Goal: Information Seeking & Learning: Learn about a topic

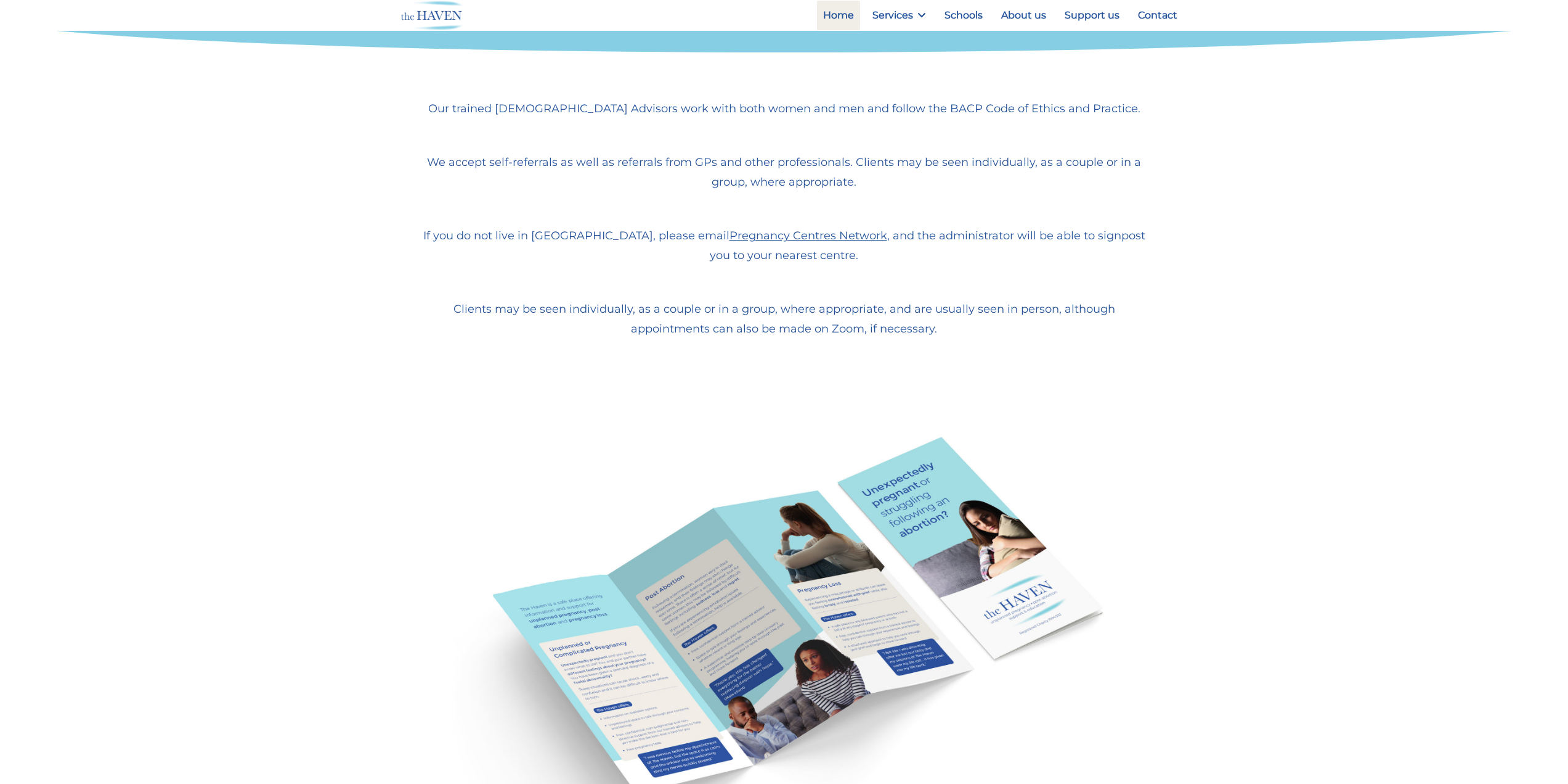
scroll to position [802, 0]
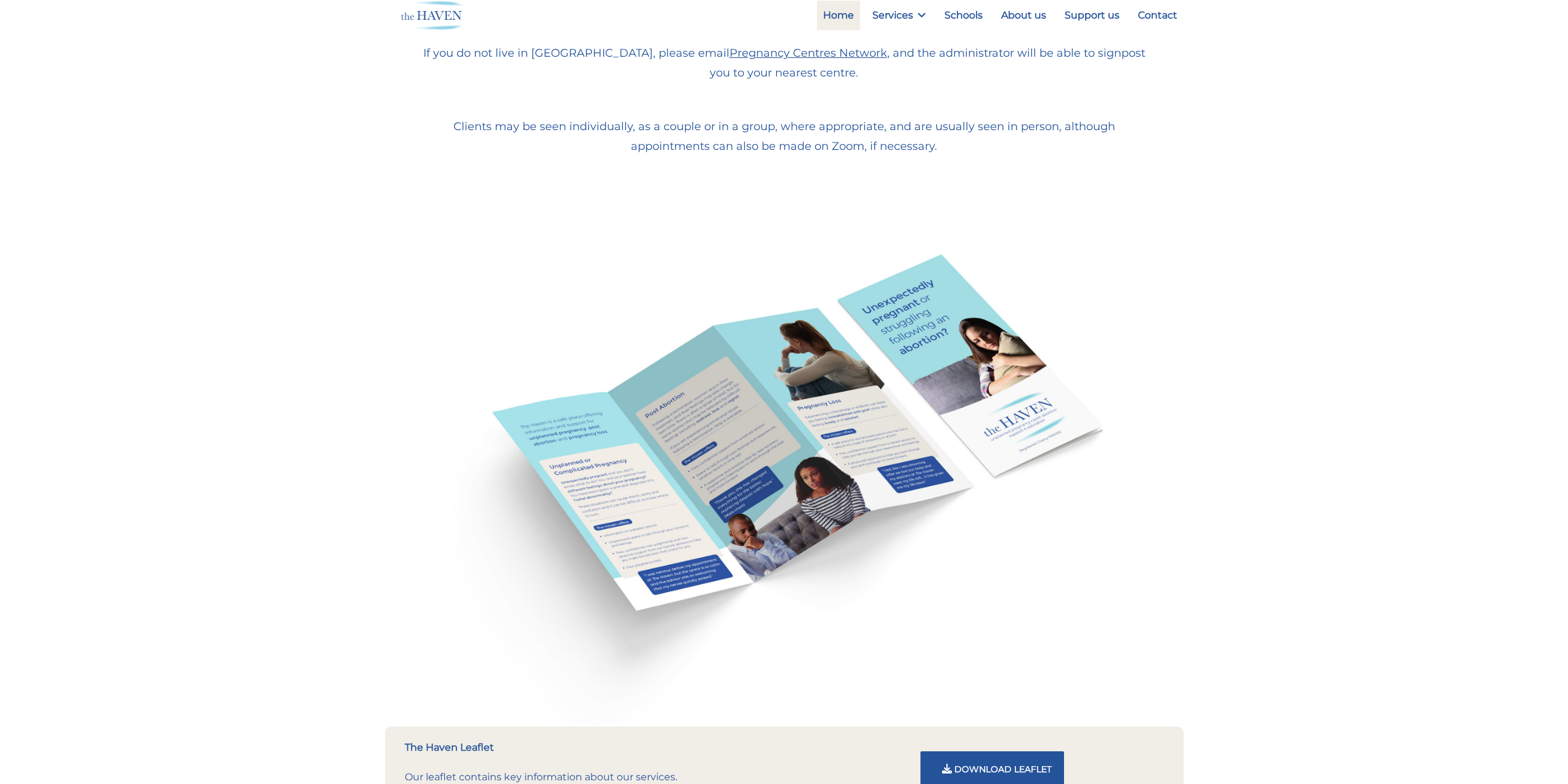
click at [834, 405] on img at bounding box center [784, 457] width 798 height 536
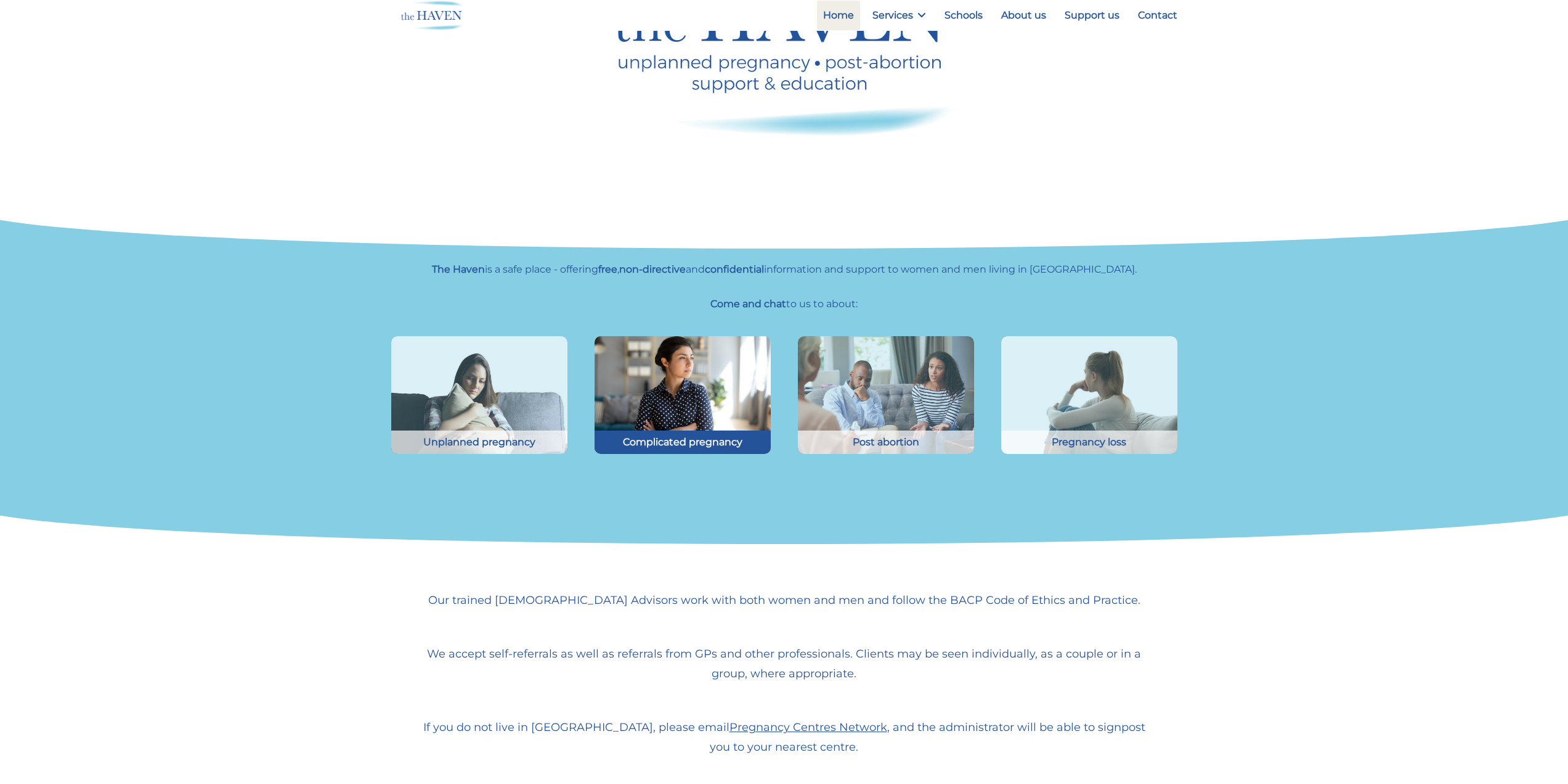
scroll to position [0, 0]
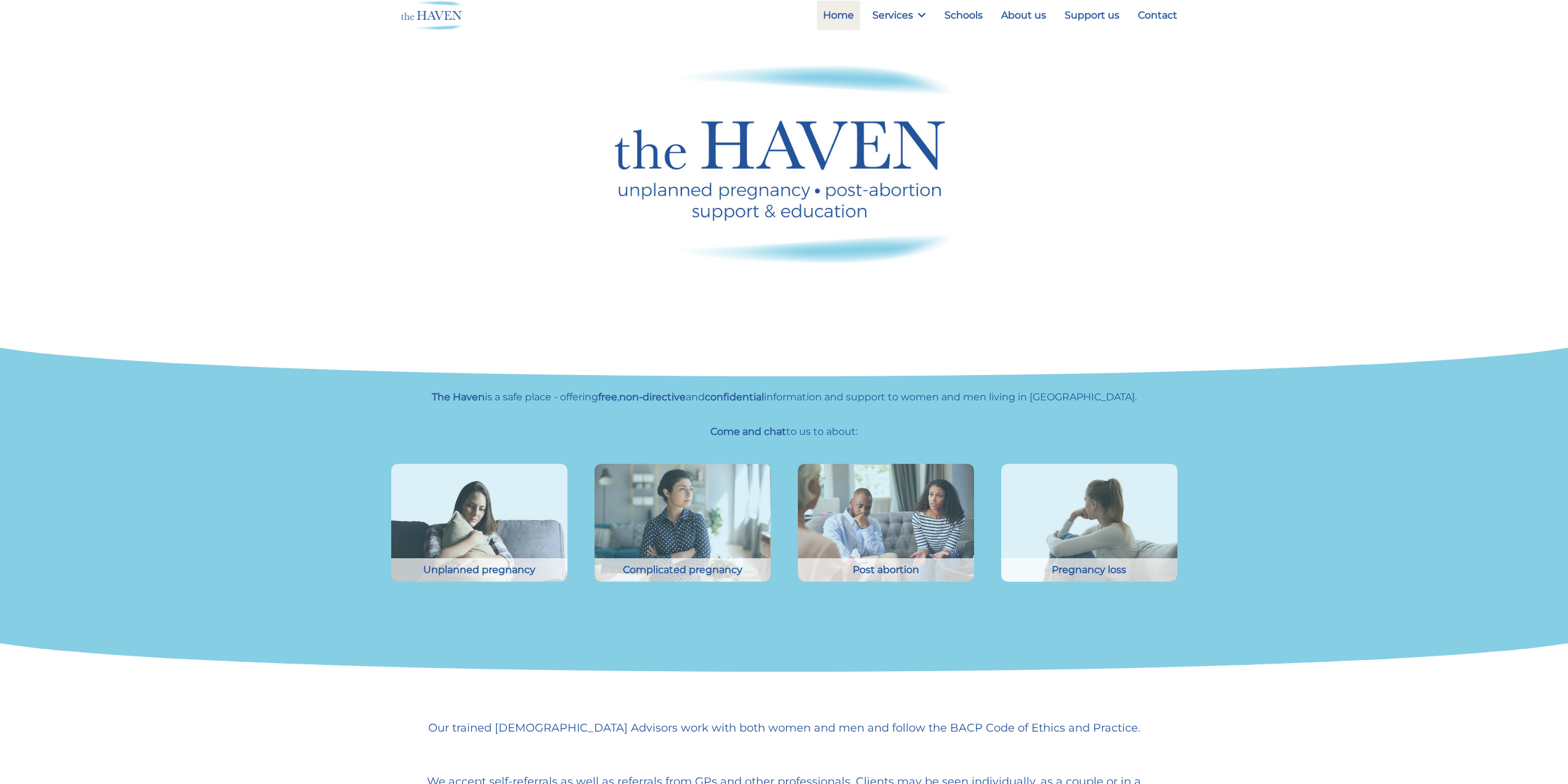
click at [336, 303] on div at bounding box center [784, 337] width 1629 height 78
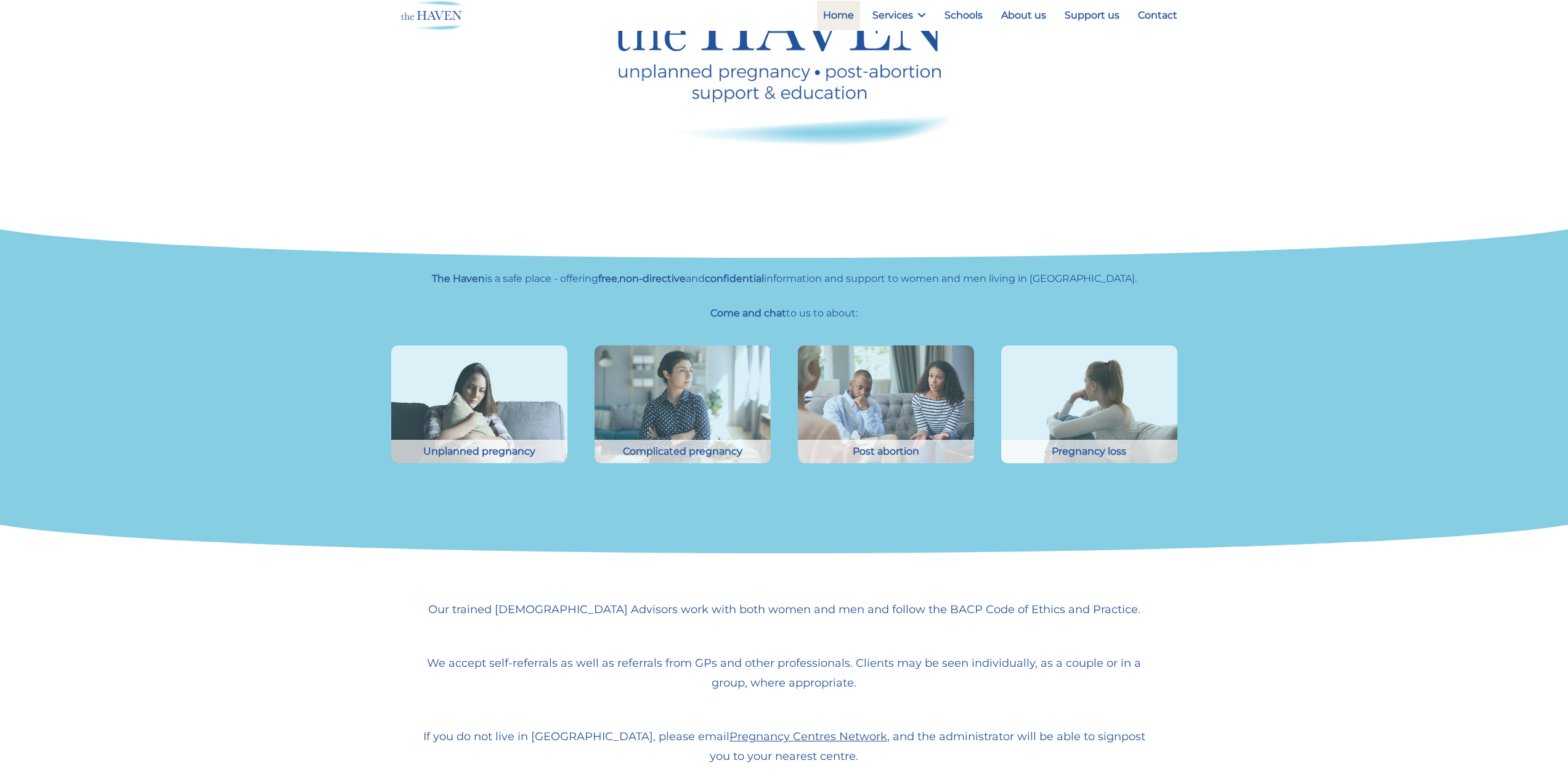
scroll to position [123, 0]
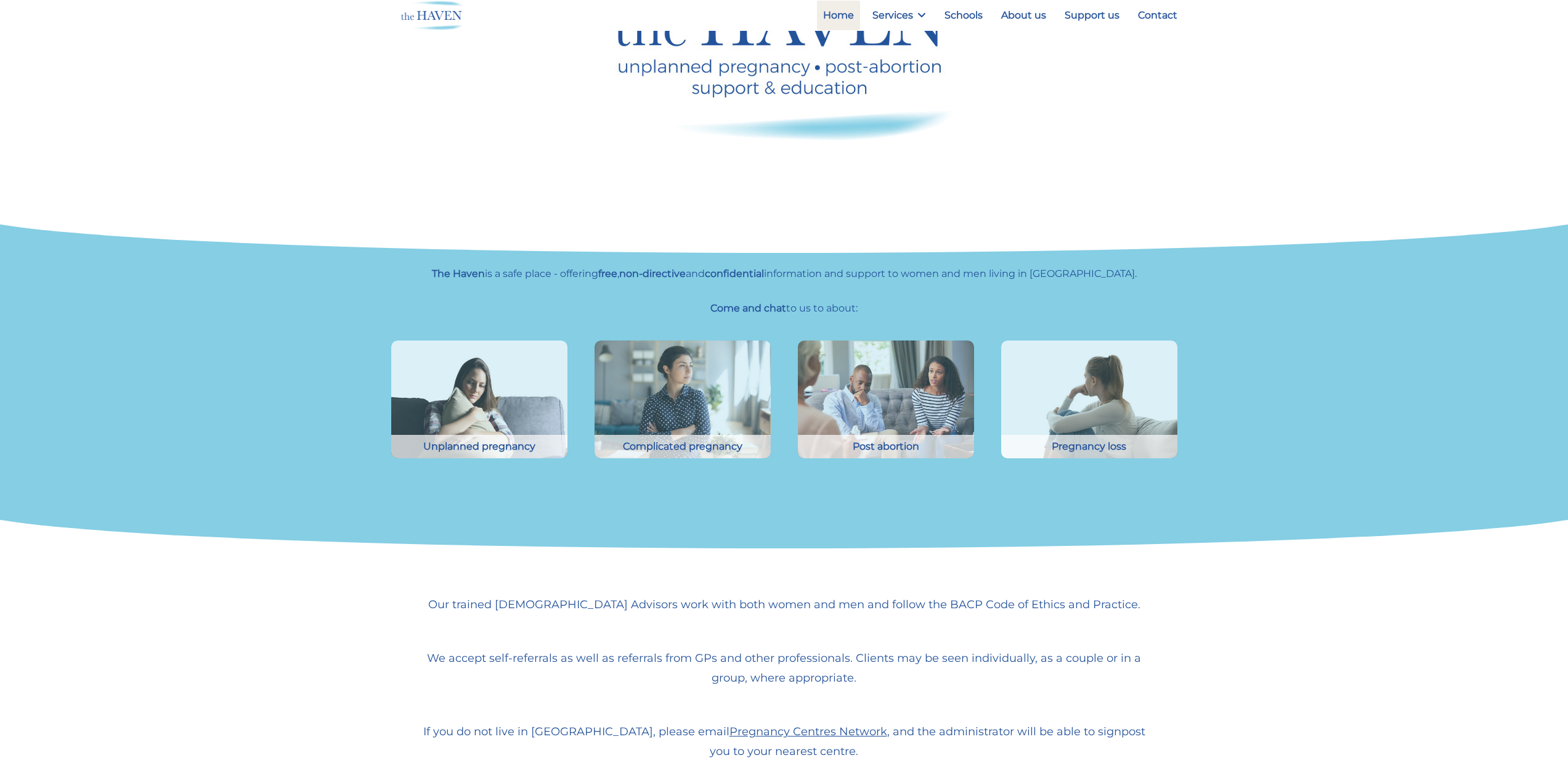
click at [336, 303] on div "The Haven is a safe place - offering free , non-directive and confidential info…" at bounding box center [784, 299] width 1568 height 69
click at [342, 296] on div "The Haven is a safe place - offering free , non-directive and confidential info…" at bounding box center [784, 299] width 1568 height 69
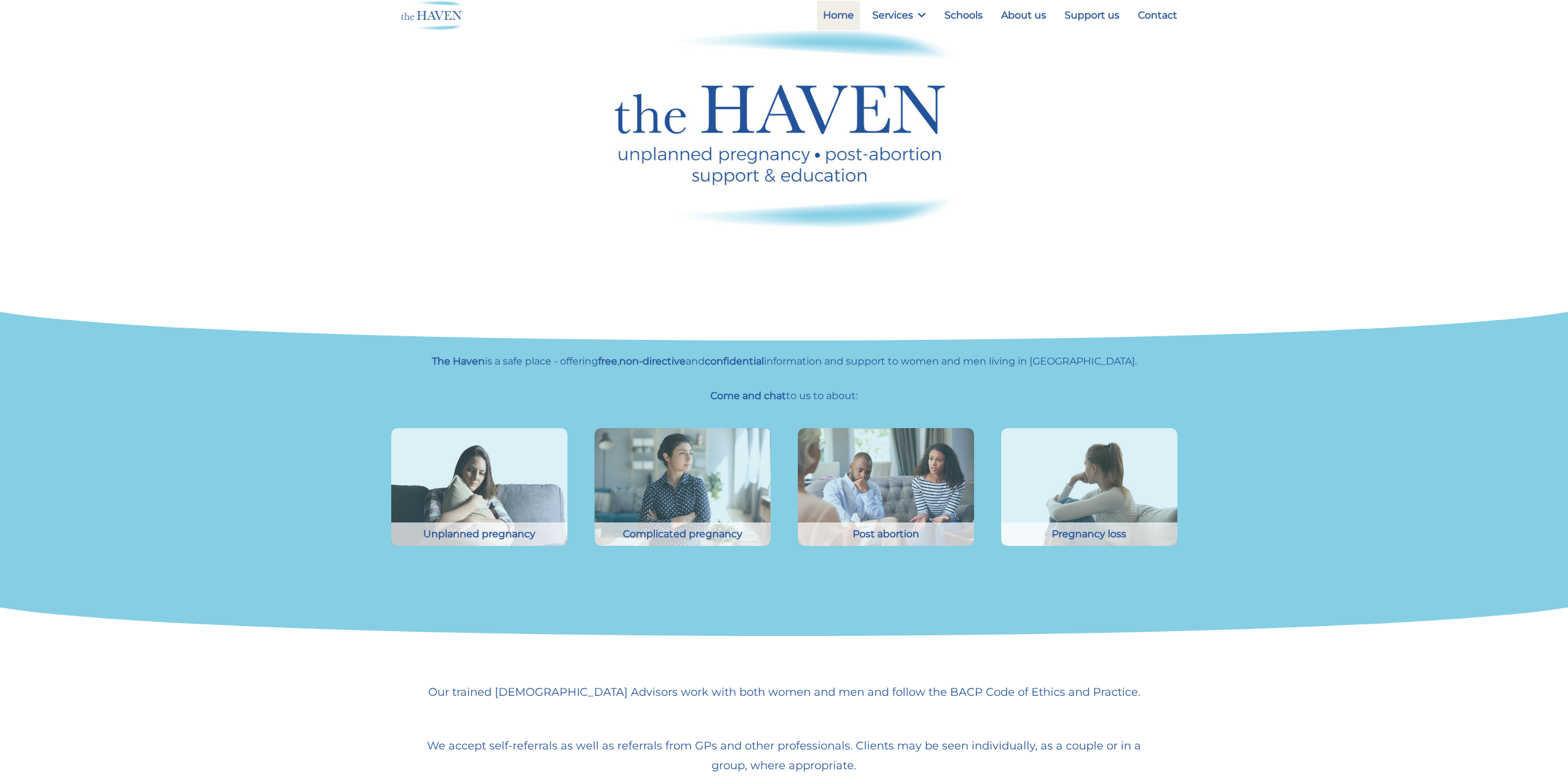
scroll to position [0, 0]
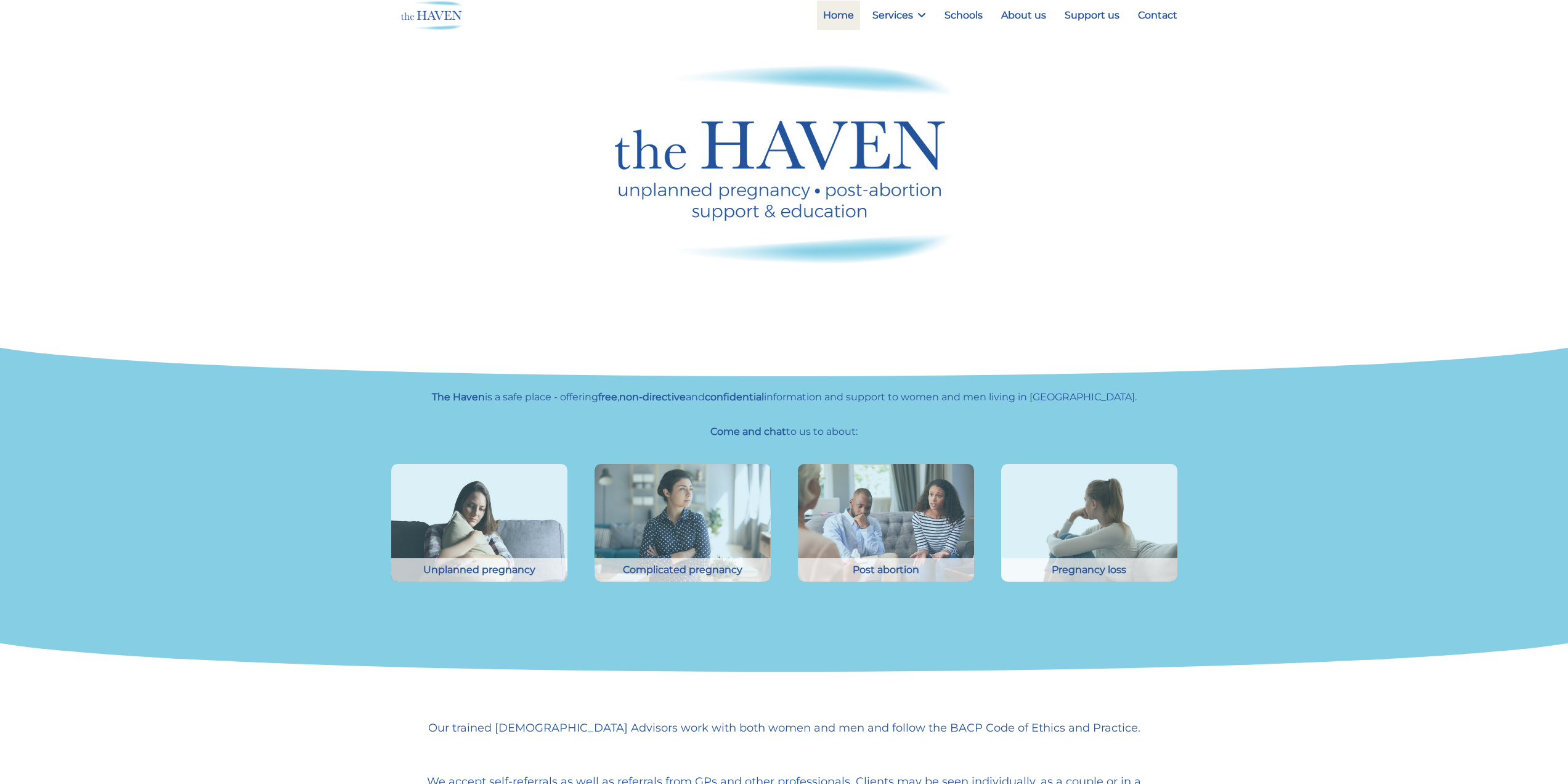
click at [390, 369] on div at bounding box center [784, 337] width 1629 height 78
click at [1071, 266] on div at bounding box center [784, 164] width 813 height 267
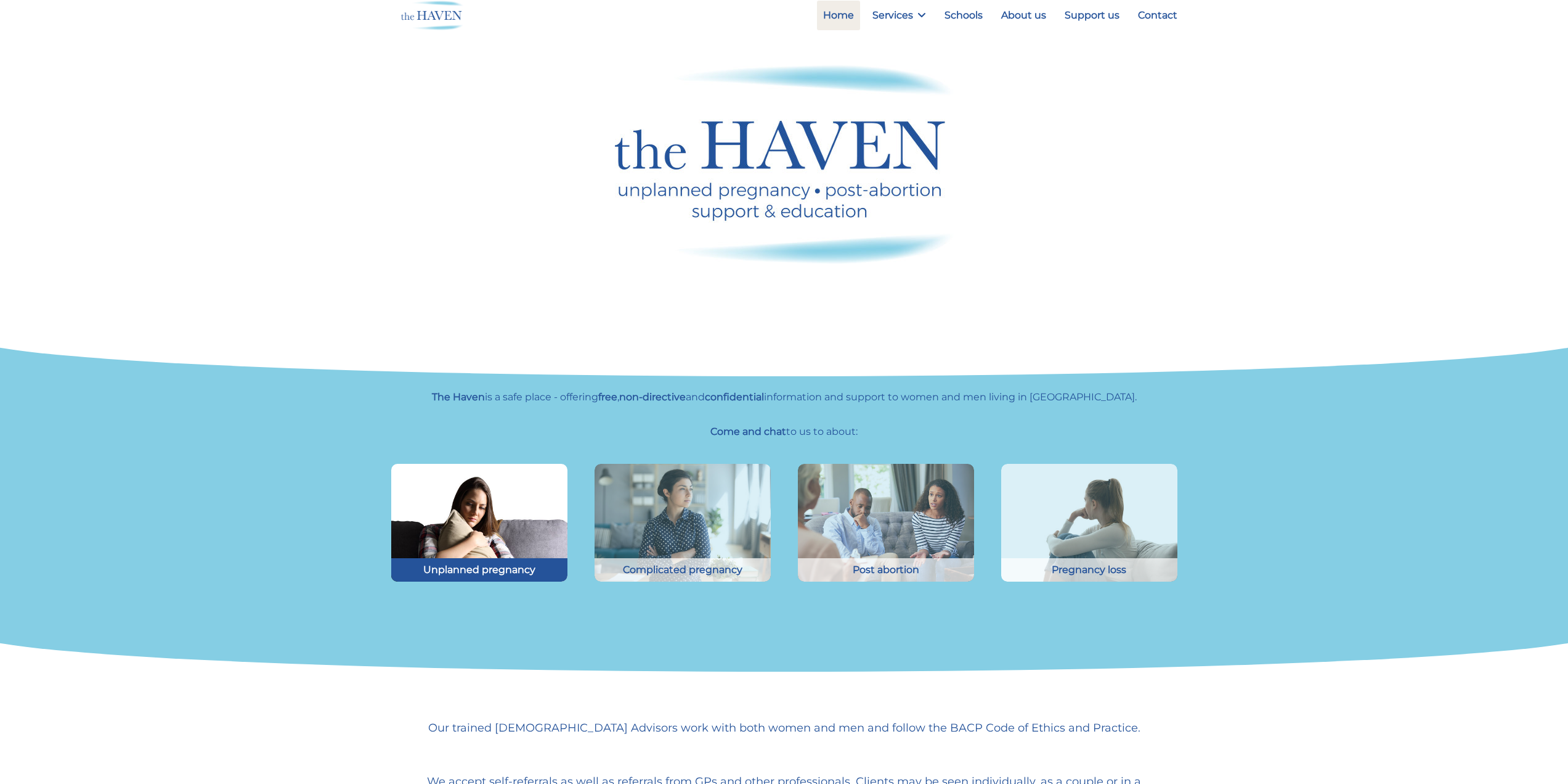
click at [532, 494] on img at bounding box center [479, 522] width 194 height 129
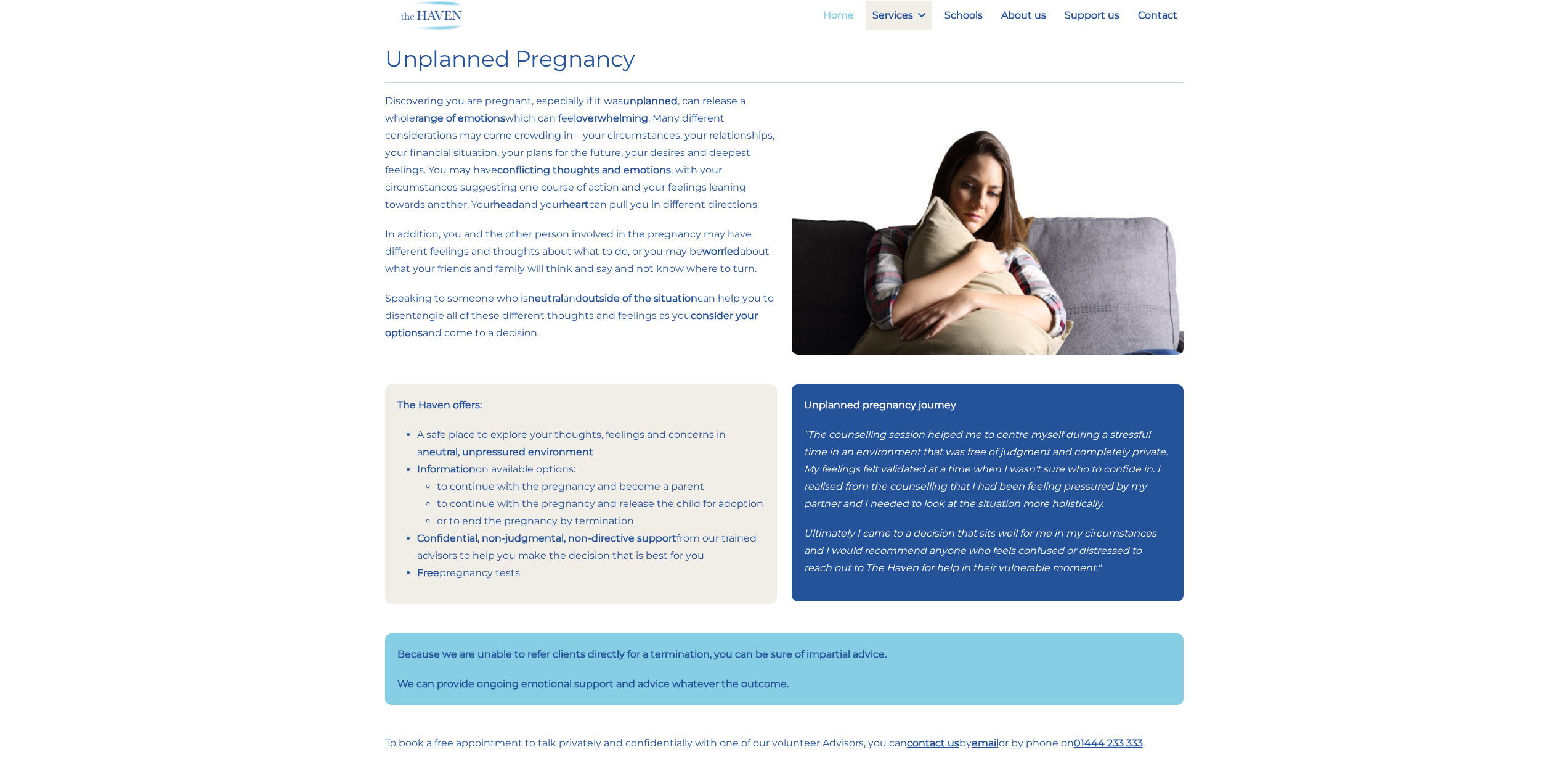
click at [860, 20] on link "Home" at bounding box center [839, 16] width 43 height 30
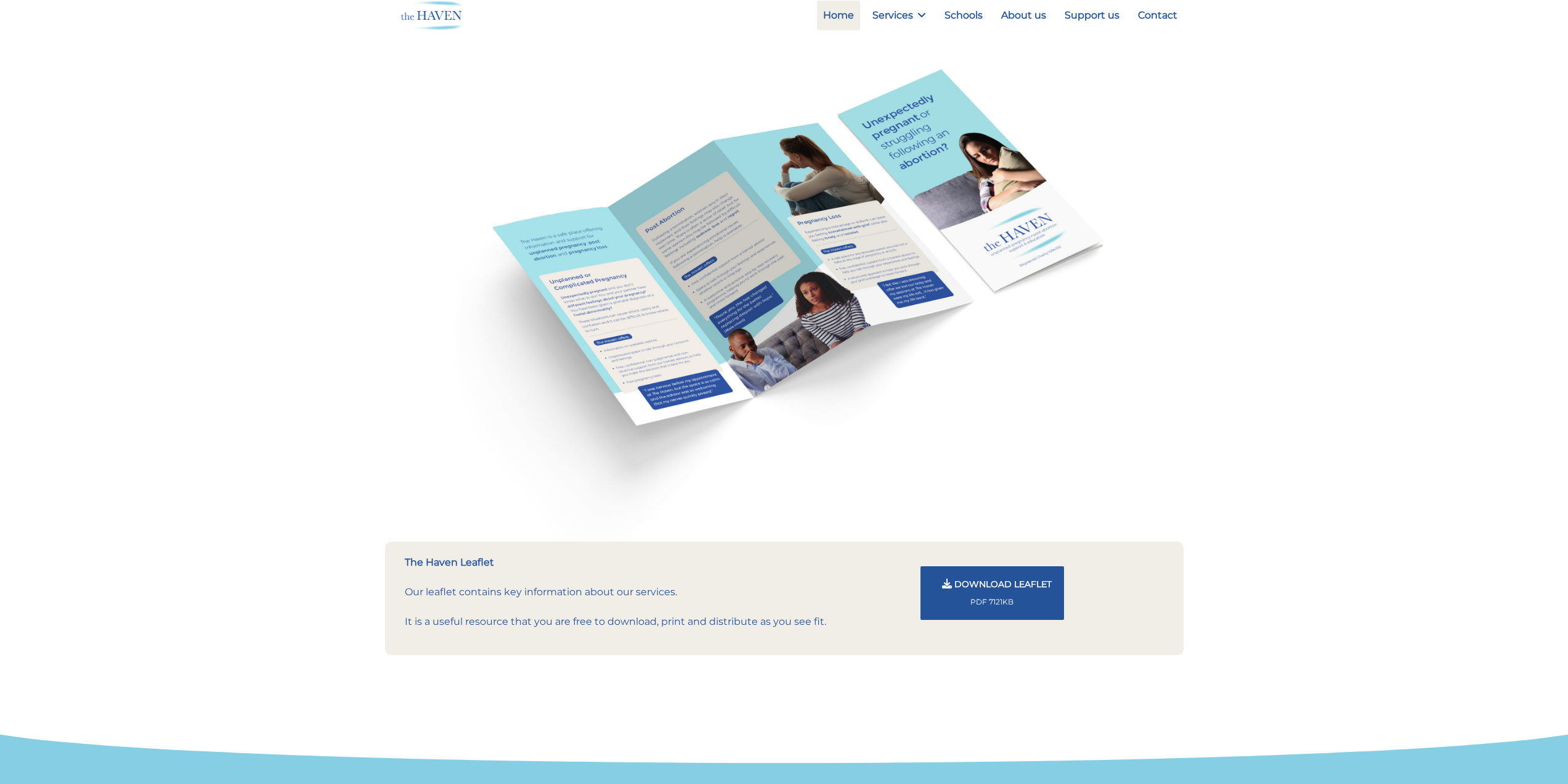
scroll to position [1210, 0]
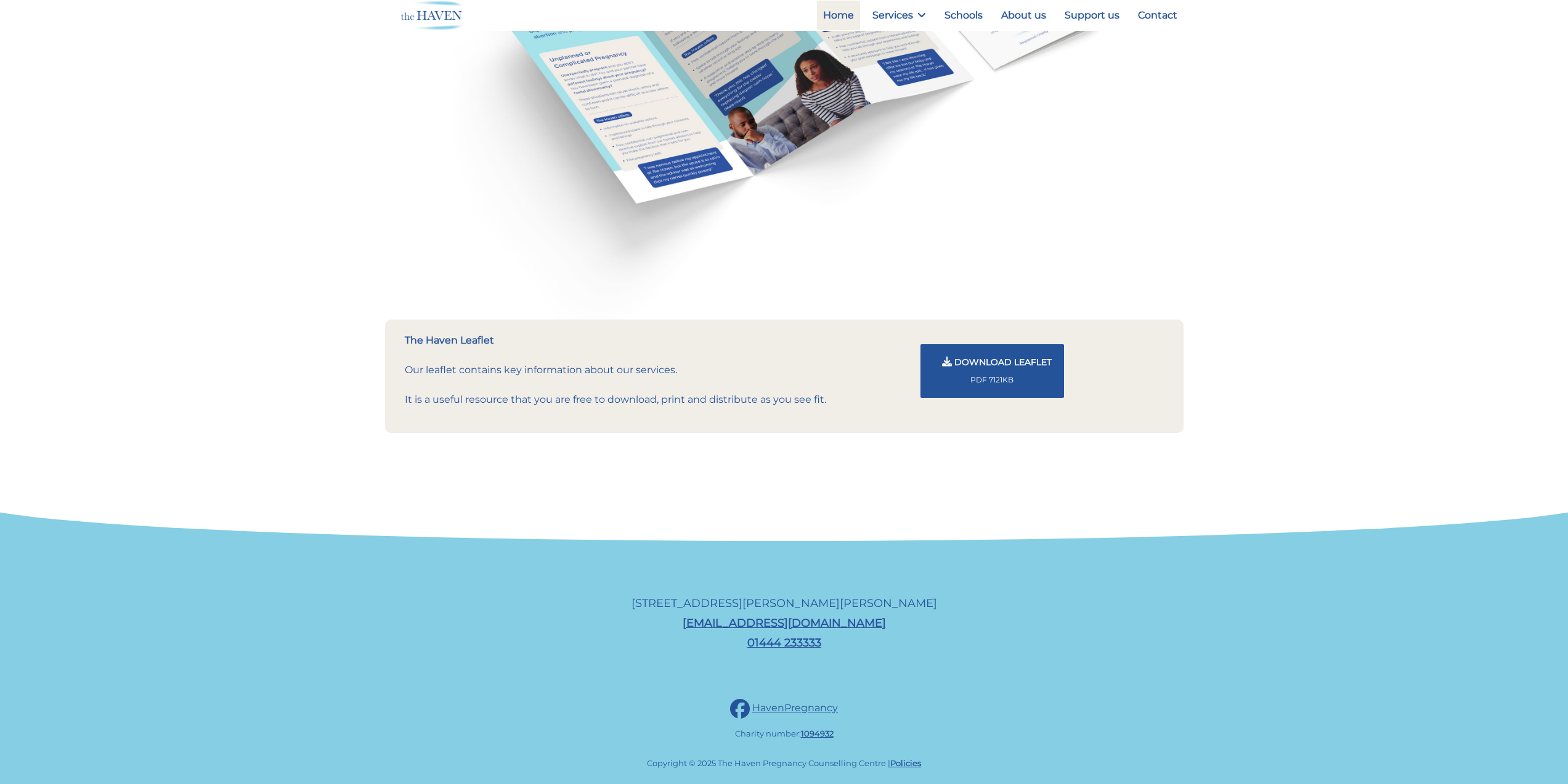
click at [1009, 369] on button "Download Leaflet PDF 7121KB" at bounding box center [992, 370] width 143 height 53
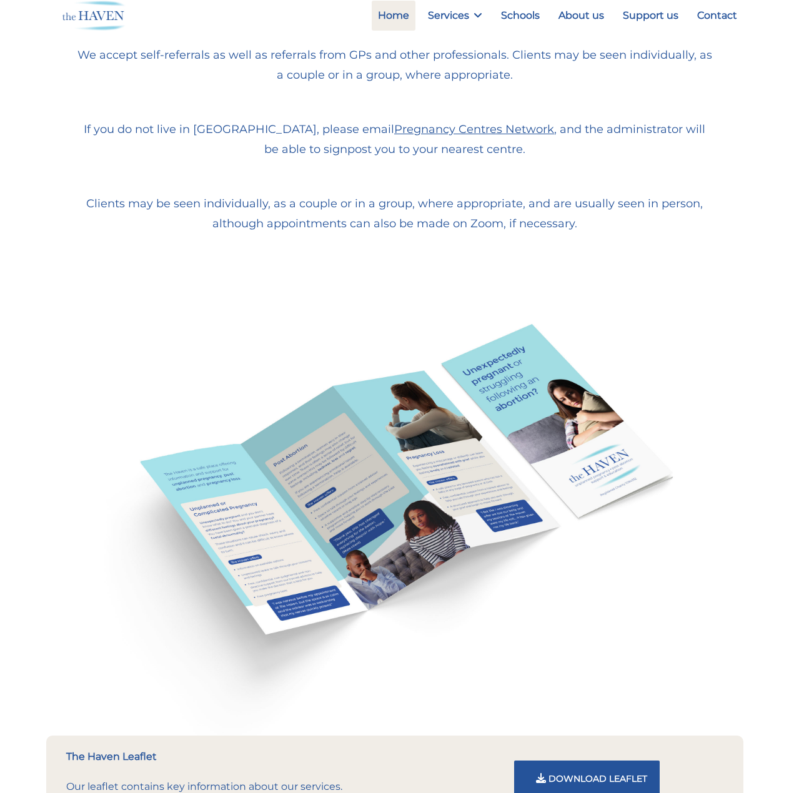
scroll to position [657, 0]
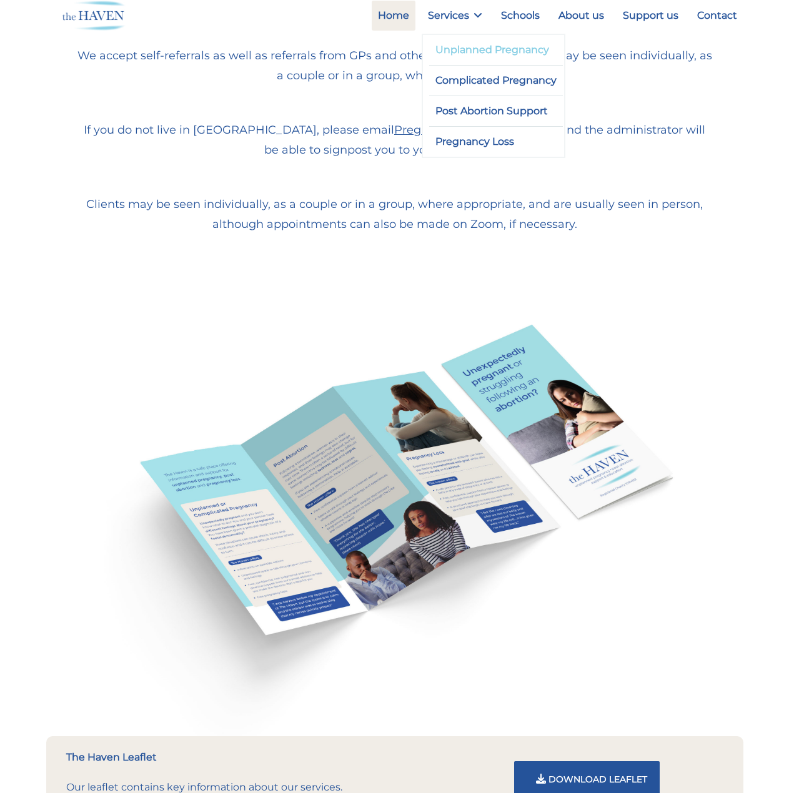
click at [465, 51] on link "Unplanned Pregnancy" at bounding box center [496, 50] width 134 height 30
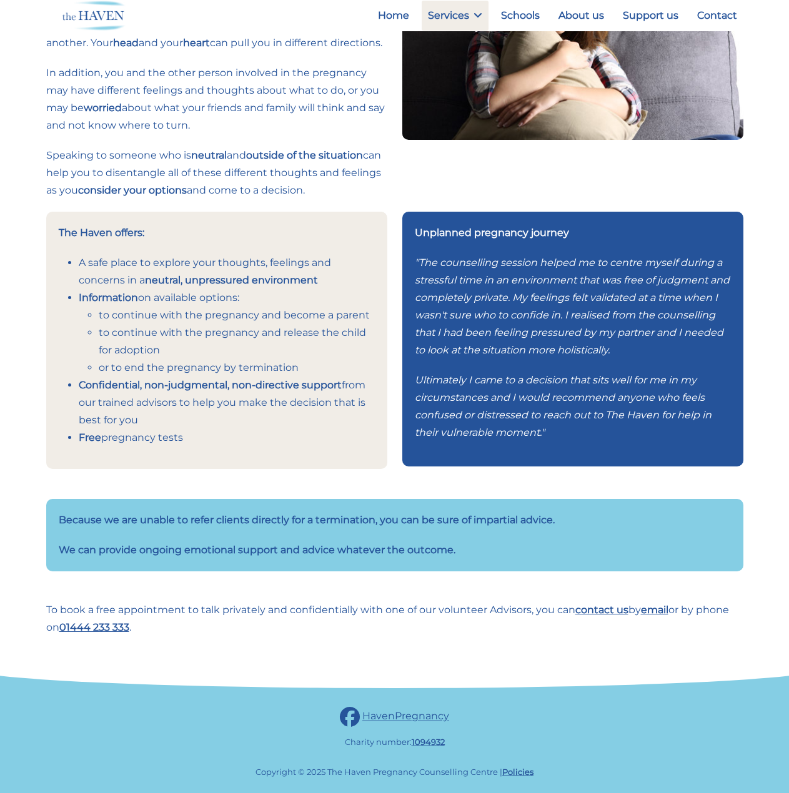
scroll to position [200, 0]
click at [398, 292] on div "Unplanned pregnancy journey "The counselling session helped me to centre myself…" at bounding box center [573, 355] width 356 height 287
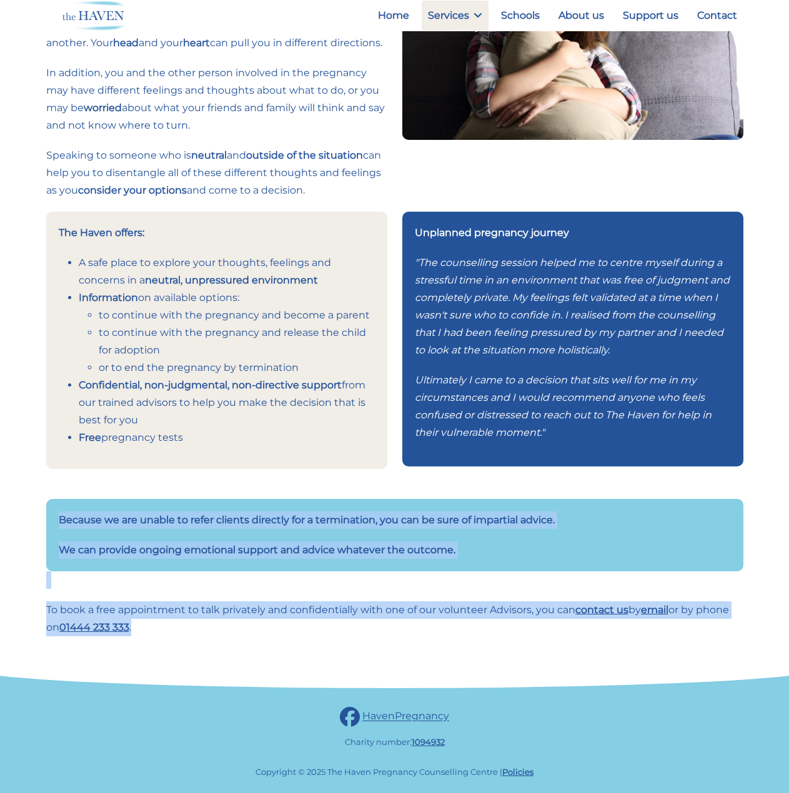
drag, startPoint x: 141, startPoint y: 628, endPoint x: 24, endPoint y: 501, distance: 172.3
click at [24, 501] on div "Unplanned Pregnancy Discovering you are pregnant, especially if it was unplanne…" at bounding box center [394, 275] width 789 height 915
drag, startPoint x: 22, startPoint y: 506, endPoint x: 160, endPoint y: 634, distance: 188.6
click at [160, 634] on div "Unplanned Pregnancy Discovering you are pregnant, especially if it was unplanne…" at bounding box center [394, 275] width 789 height 915
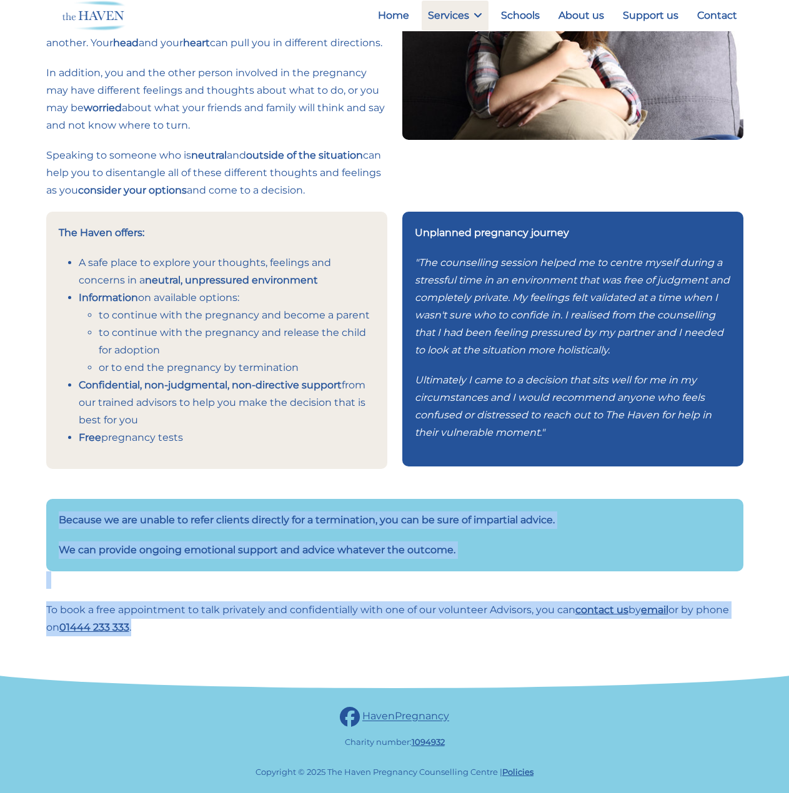
click at [160, 635] on p "To book a free appointment to talk privately and confidentially with one of our…" at bounding box center [394, 618] width 697 height 35
drag, startPoint x: 147, startPoint y: 629, endPoint x: 39, endPoint y: 517, distance: 155.4
click at [39, 517] on div "Because we are unable to refer clients directly for a termination, you can be s…" at bounding box center [395, 574] width 712 height 150
click at [31, 515] on div "Unplanned Pregnancy Discovering you are pregnant, especially if it was unplanne…" at bounding box center [394, 275] width 789 height 915
drag, startPoint x: 28, startPoint y: 511, endPoint x: 163, endPoint y: 629, distance: 179.6
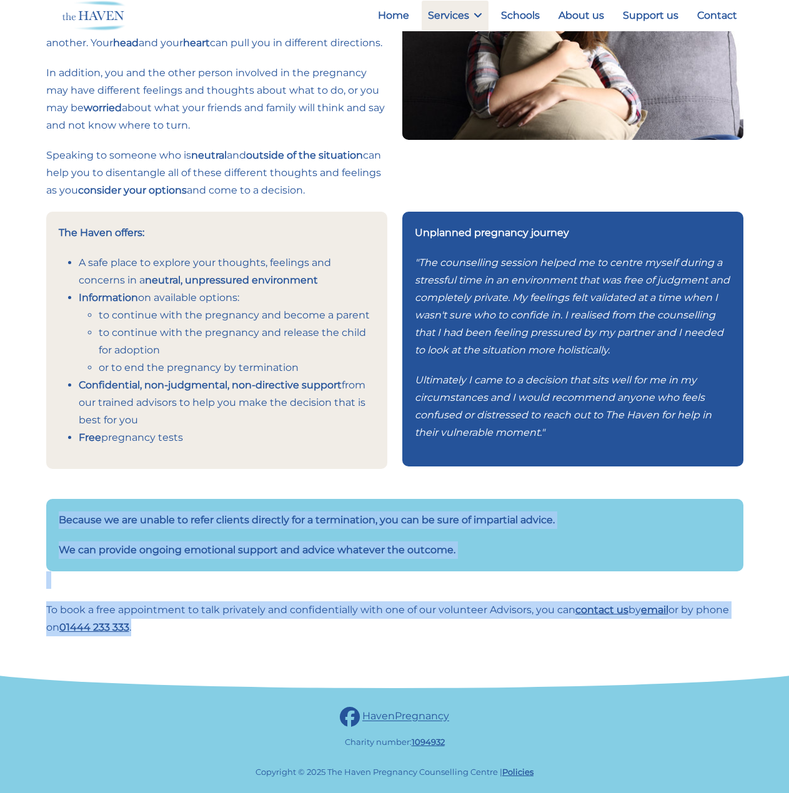
click at [163, 629] on div "Unplanned Pregnancy Discovering you are pregnant, especially if it was unplanne…" at bounding box center [394, 275] width 789 height 915
click at [163, 629] on p "To book a free appointment to talk privately and confidentially with one of our…" at bounding box center [394, 618] width 697 height 35
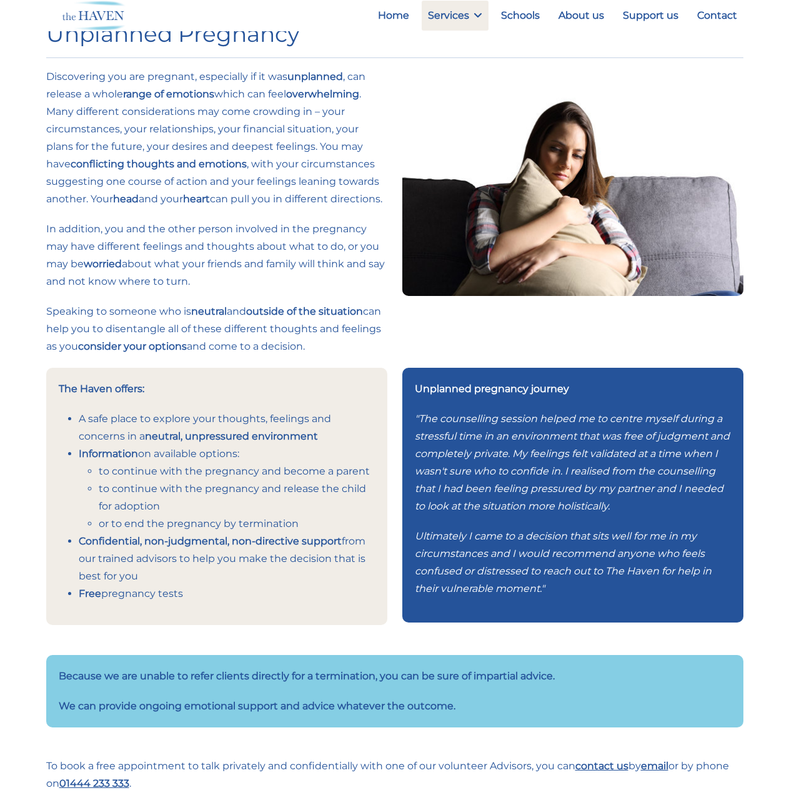
scroll to position [0, 0]
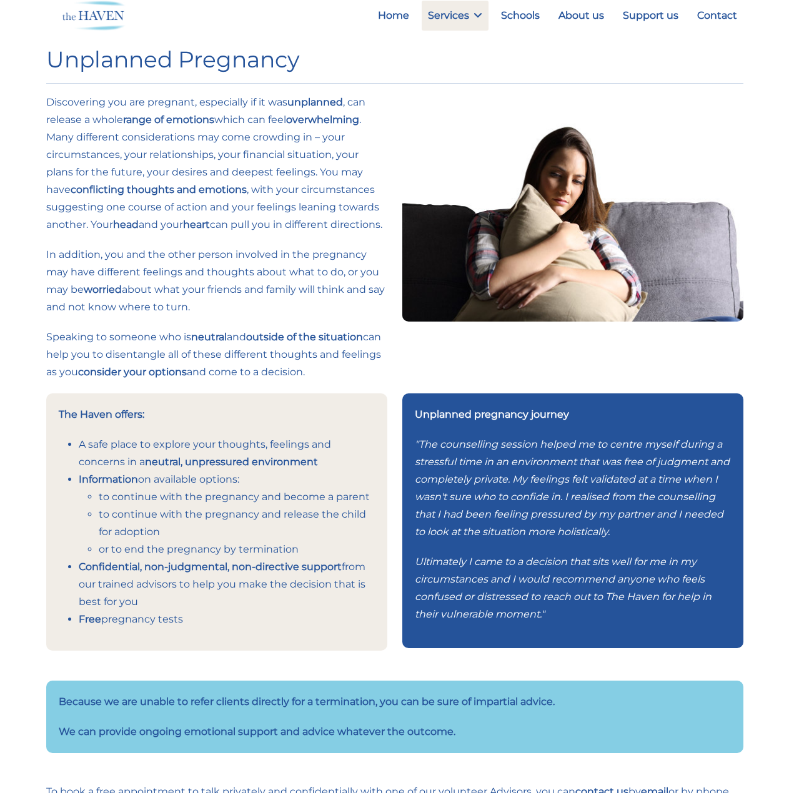
click at [385, 68] on h1 "Unplanned Pregnancy" at bounding box center [394, 59] width 697 height 27
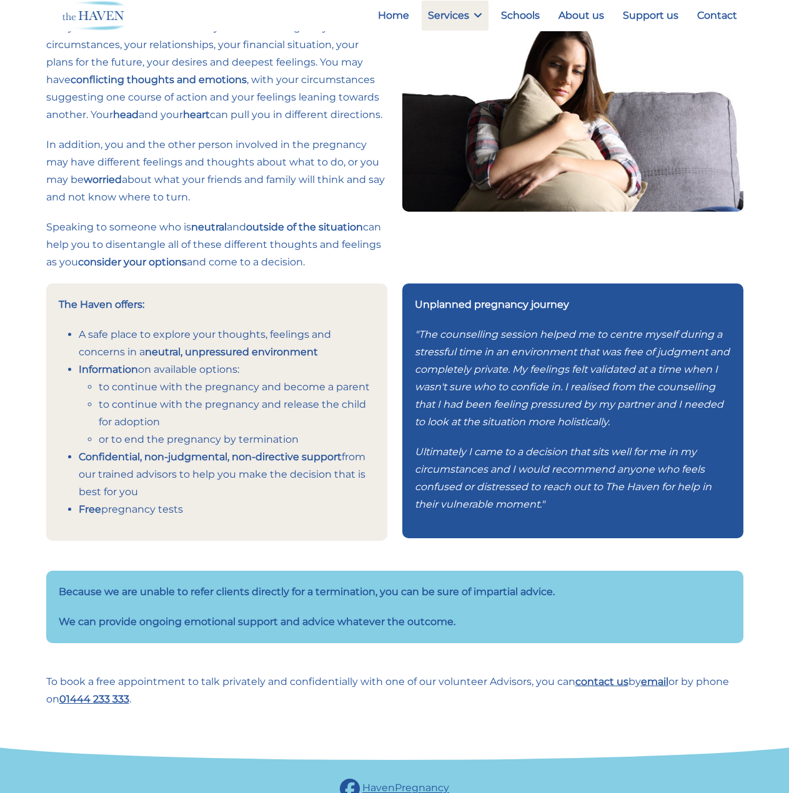
scroll to position [200, 0]
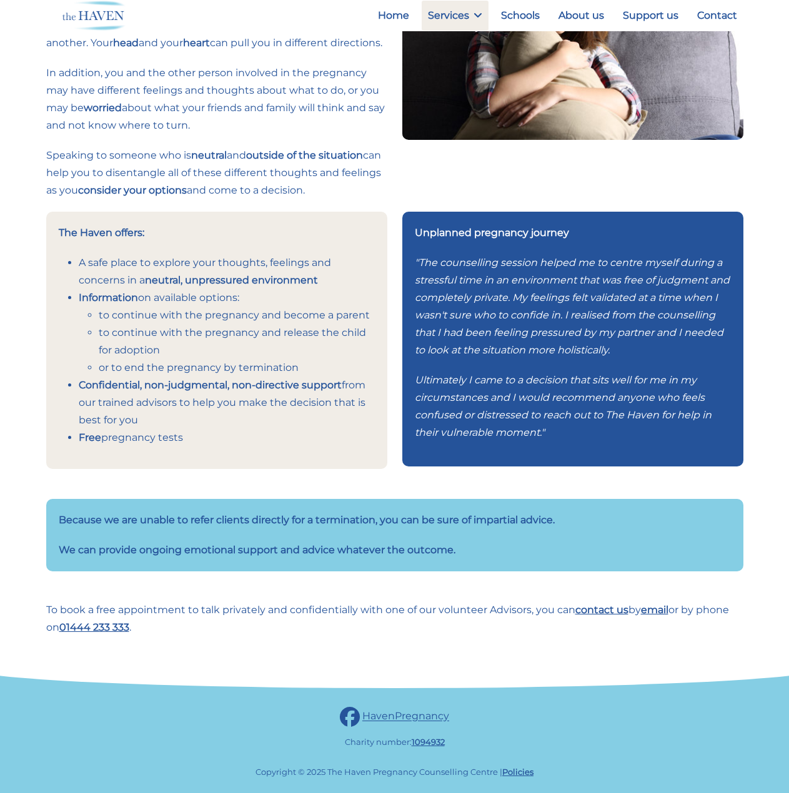
click at [413, 192] on div at bounding box center [573, 62] width 356 height 300
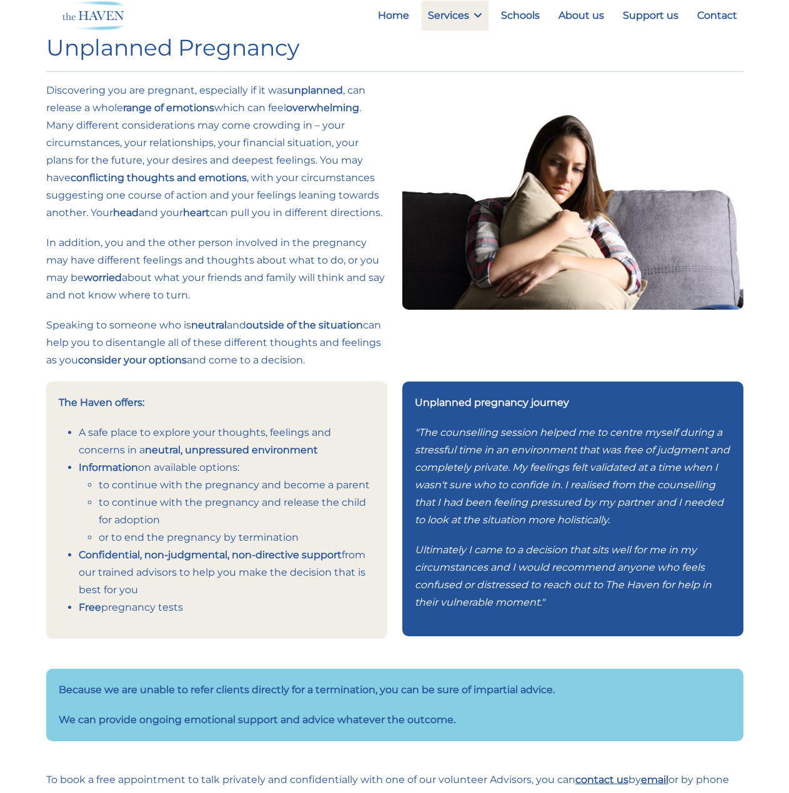
scroll to position [0, 0]
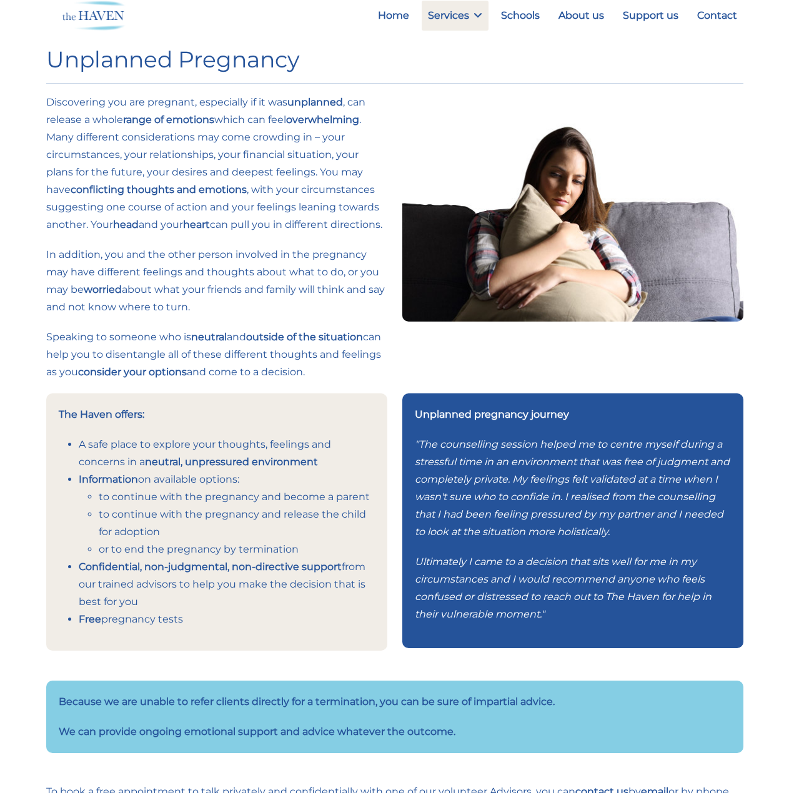
click at [404, 51] on h1 "Unplanned Pregnancy" at bounding box center [394, 59] width 697 height 27
drag, startPoint x: 763, startPoint y: 19, endPoint x: 312, endPoint y: 9, distance: 450.9
click at [312, 9] on header "OK This website is using cookies. More details Home Services Unplanned Pregnanc…" at bounding box center [394, 15] width 789 height 31
click at [323, 21] on header "OK This website is using cookies. More details Home Services Unplanned Pregnanc…" at bounding box center [394, 15] width 789 height 31
drag, startPoint x: 332, startPoint y: 15, endPoint x: 783, endPoint y: 26, distance: 450.9
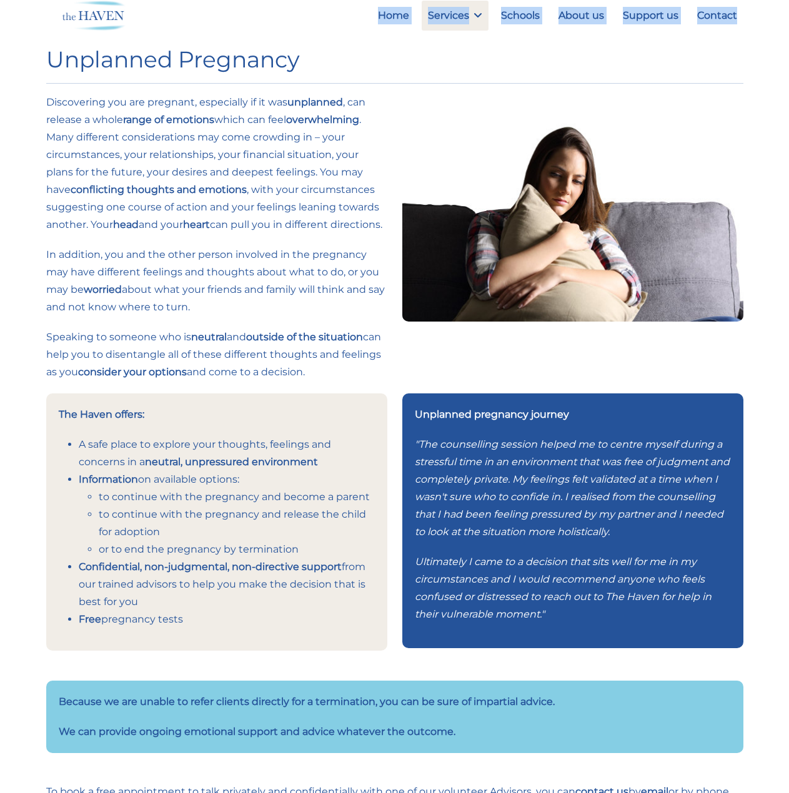
click at [783, 26] on header "OK This website is using cookies. More details Home Services Unplanned Pregnanc…" at bounding box center [394, 15] width 789 height 31
click at [773, 29] on header "OK This website is using cookies. More details Home Services Unplanned Pregnanc…" at bounding box center [394, 15] width 789 height 31
click at [769, 51] on div "Unplanned Pregnancy Discovering you are pregnant, especially if it was unplanne…" at bounding box center [394, 457] width 789 height 915
click at [172, 234] on p "Discovering you are pregnant, especially if it was unplanned , can release a wh…" at bounding box center [216, 164] width 341 height 140
click at [342, 125] on strong "overwhelming" at bounding box center [322, 120] width 73 height 12
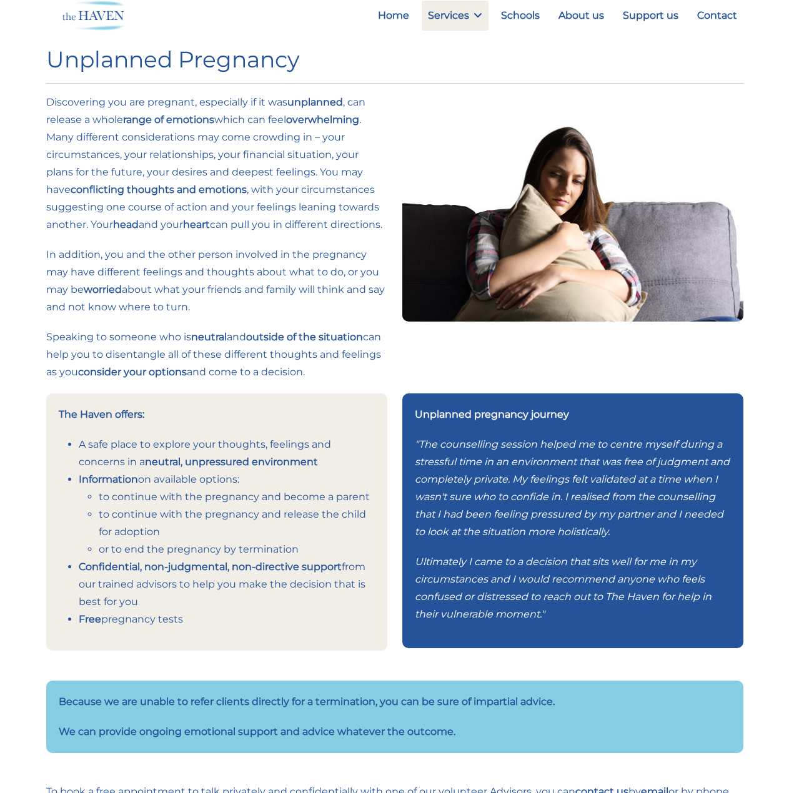
click at [368, 141] on p "Discovering you are pregnant, especially if it was unplanned , can release a wh…" at bounding box center [216, 164] width 341 height 140
click at [465, 77] on link "Complicated Pregnancy" at bounding box center [496, 81] width 134 height 30
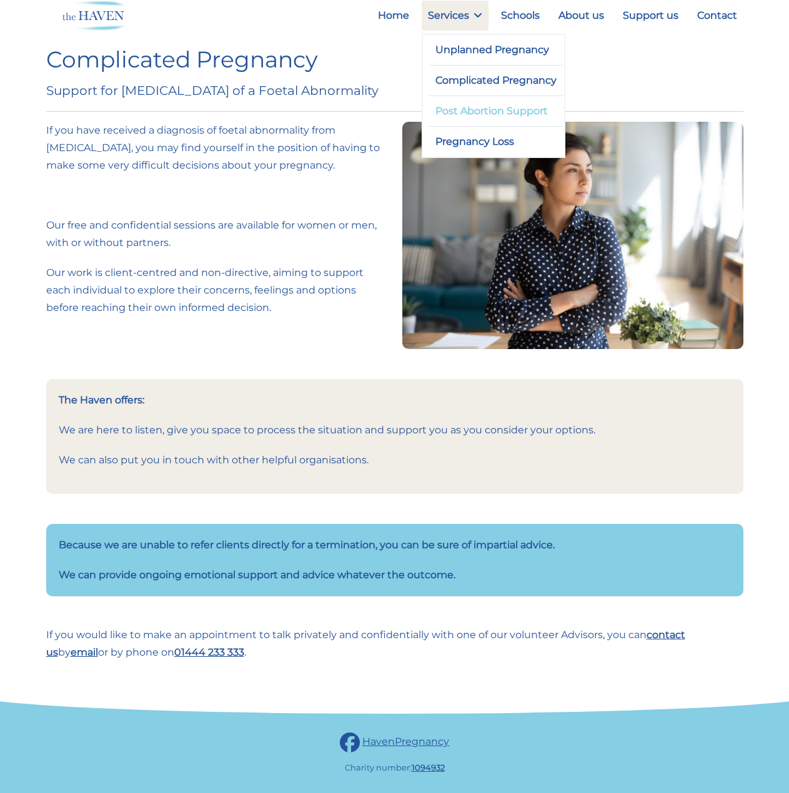
click at [478, 114] on link "Post Abortion Support" at bounding box center [496, 111] width 134 height 30
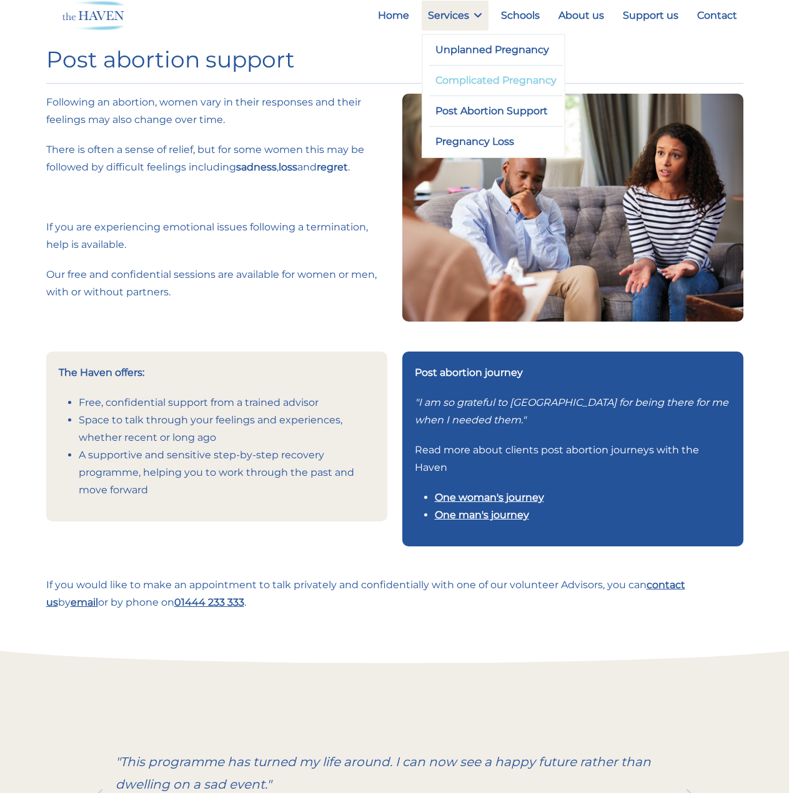
click at [464, 86] on link "Complicated Pregnancy" at bounding box center [496, 81] width 134 height 30
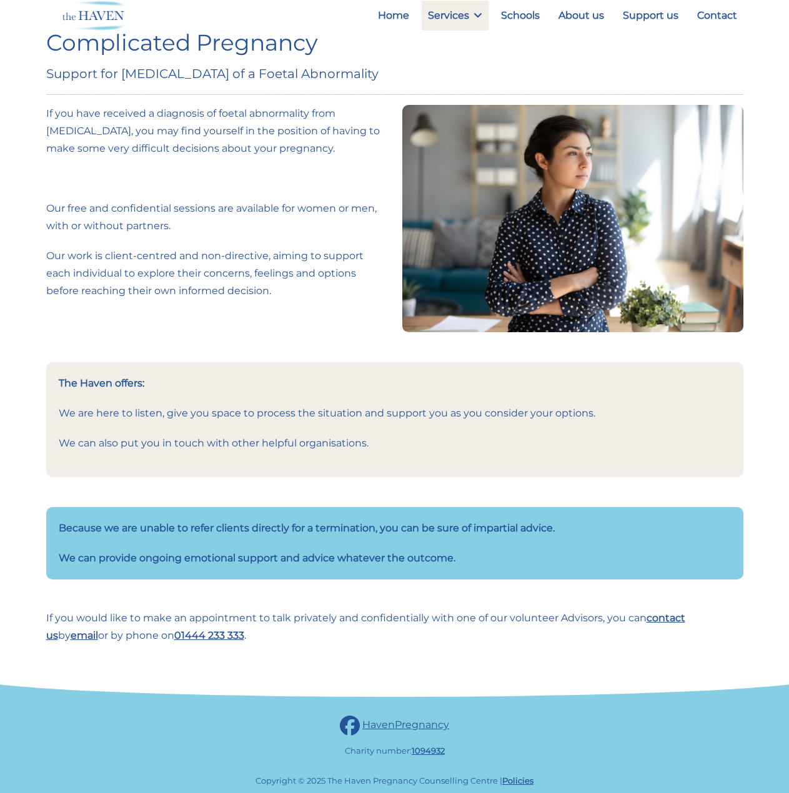
scroll to position [26, 0]
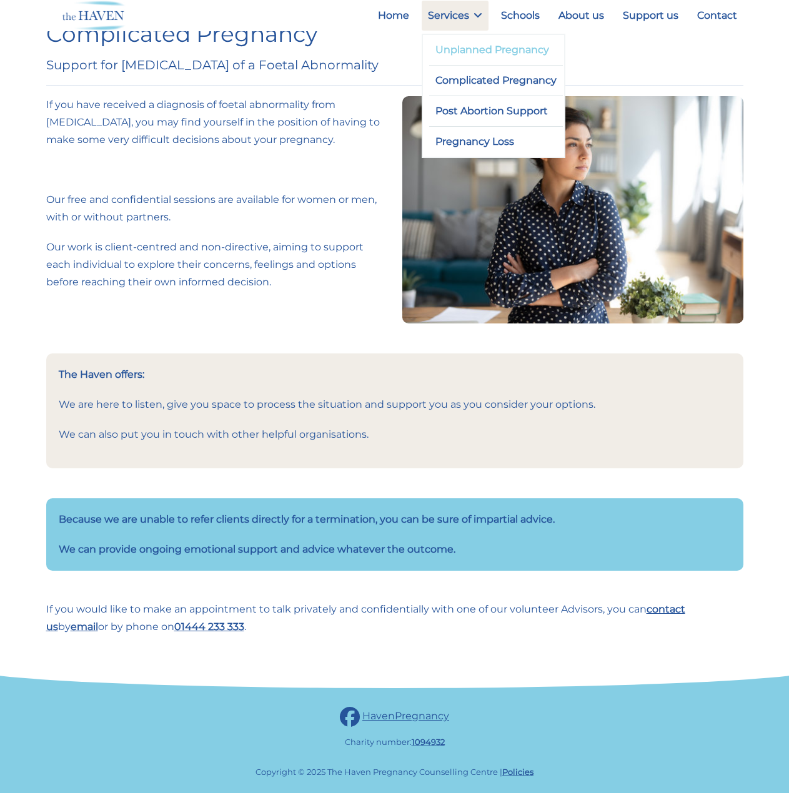
click at [471, 54] on link "Unplanned Pregnancy" at bounding box center [496, 50] width 134 height 30
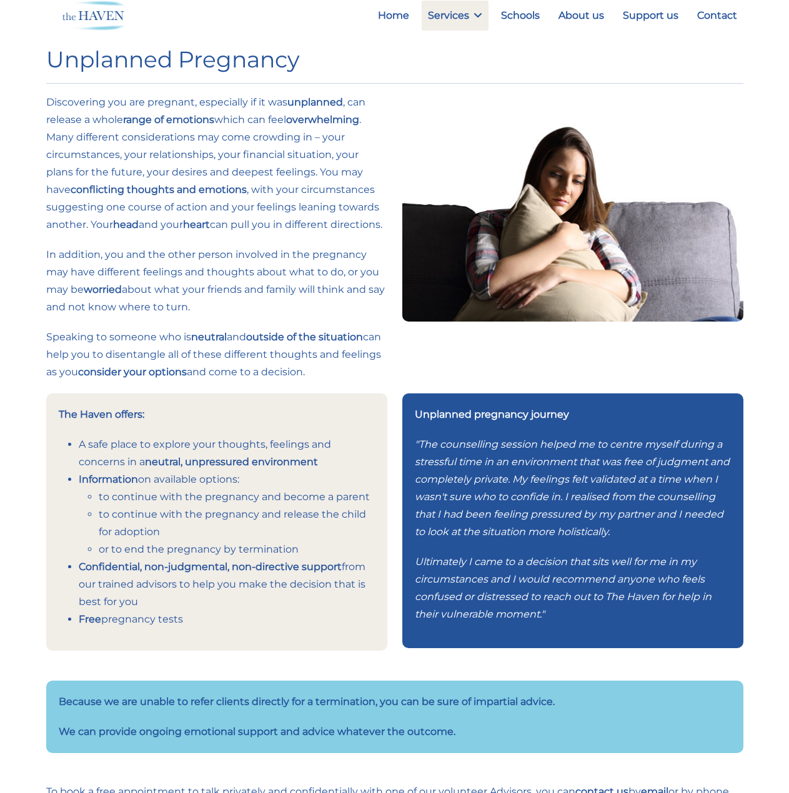
click at [303, 185] on p "Discovering you are pregnant, especially if it was unplanned , can release a wh…" at bounding box center [216, 164] width 341 height 140
click at [496, 107] on link "Post Abortion Support" at bounding box center [496, 111] width 134 height 30
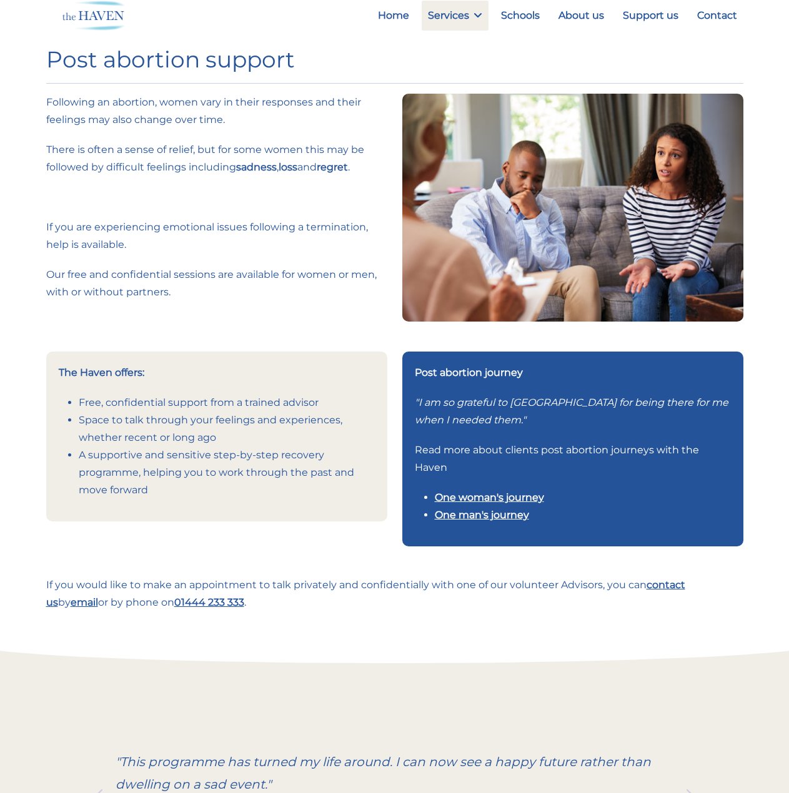
click at [343, 325] on div "Following an abortion, women vary in their responses and their feelings may als…" at bounding box center [217, 222] width 356 height 257
click at [661, 409] on p ""I am so grateful to The Haven for being there for me when I needed them."" at bounding box center [573, 411] width 316 height 35
click at [508, 499] on link "One woman's journey" at bounding box center [489, 497] width 109 height 12
click at [465, 515] on link "One man's journey" at bounding box center [482, 515] width 94 height 12
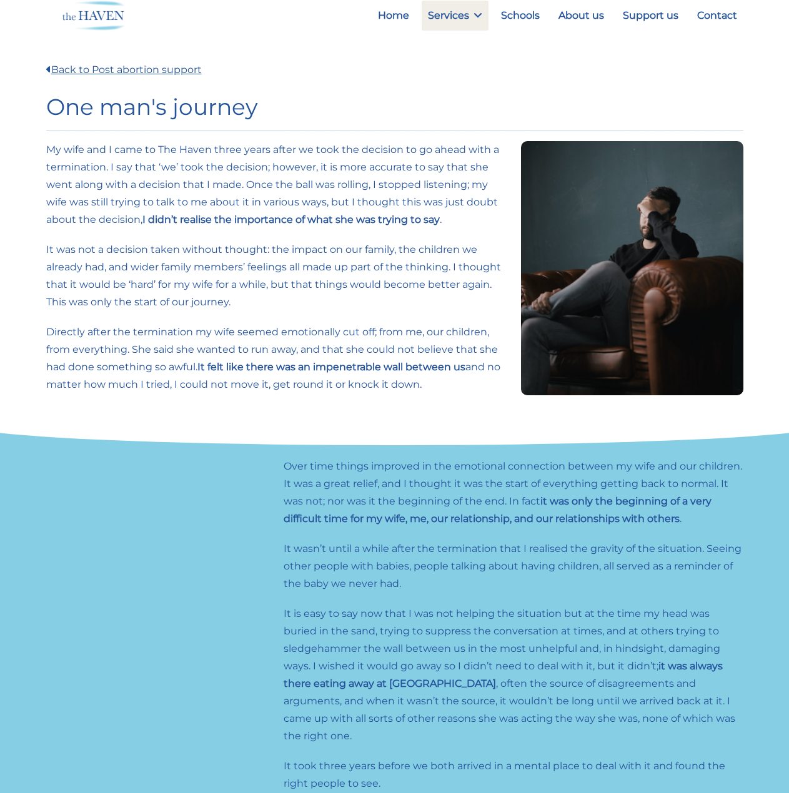
click at [437, 453] on div at bounding box center [394, 432] width 789 height 52
click at [440, 443] on div at bounding box center [394, 425] width 851 height 39
click at [440, 444] on div at bounding box center [394, 425] width 851 height 39
